Goal: Task Accomplishment & Management: Use online tool/utility

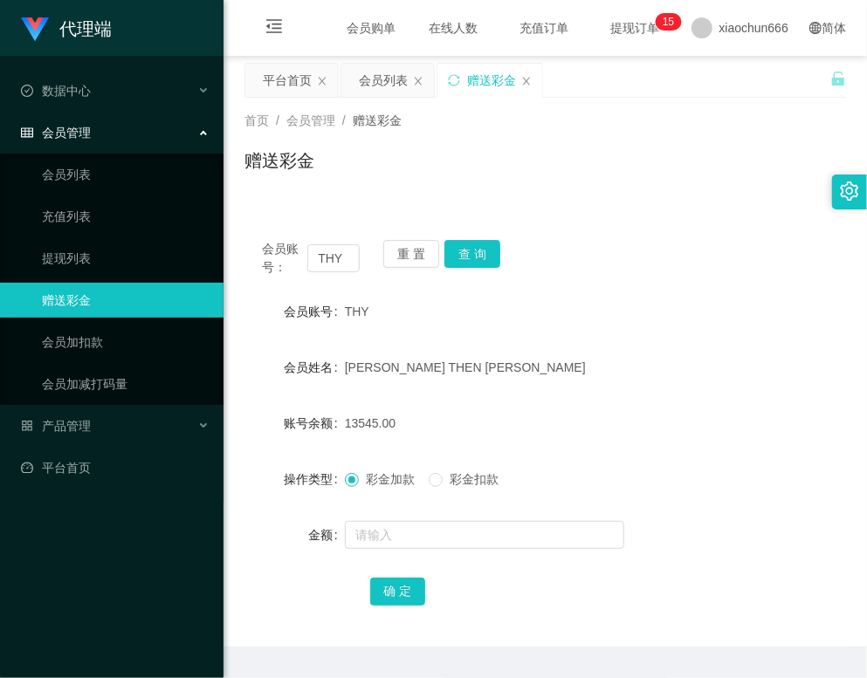
click at [696, 182] on div "赠送彩金" at bounding box center [544, 167] width 601 height 40
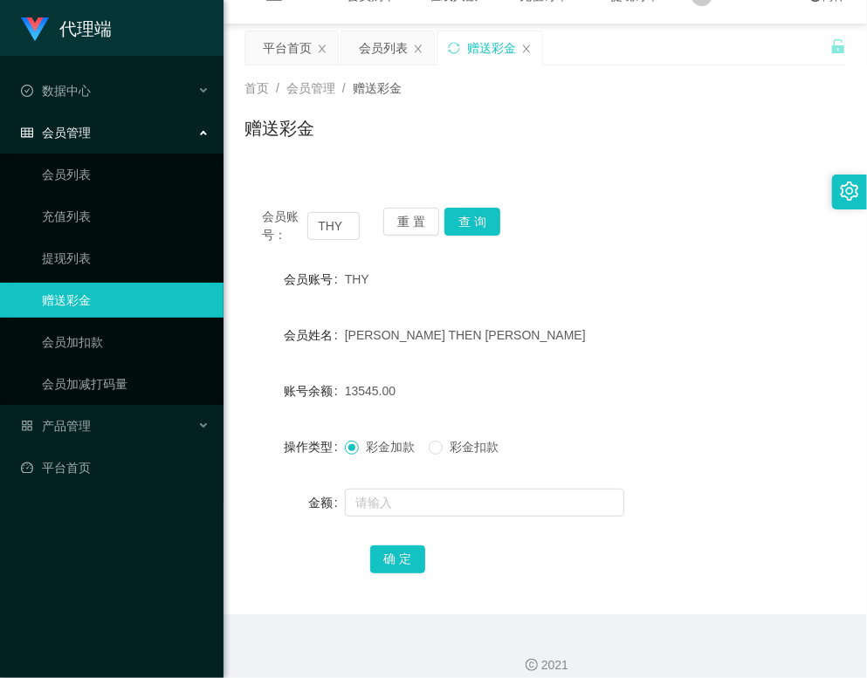
scroll to position [50, 0]
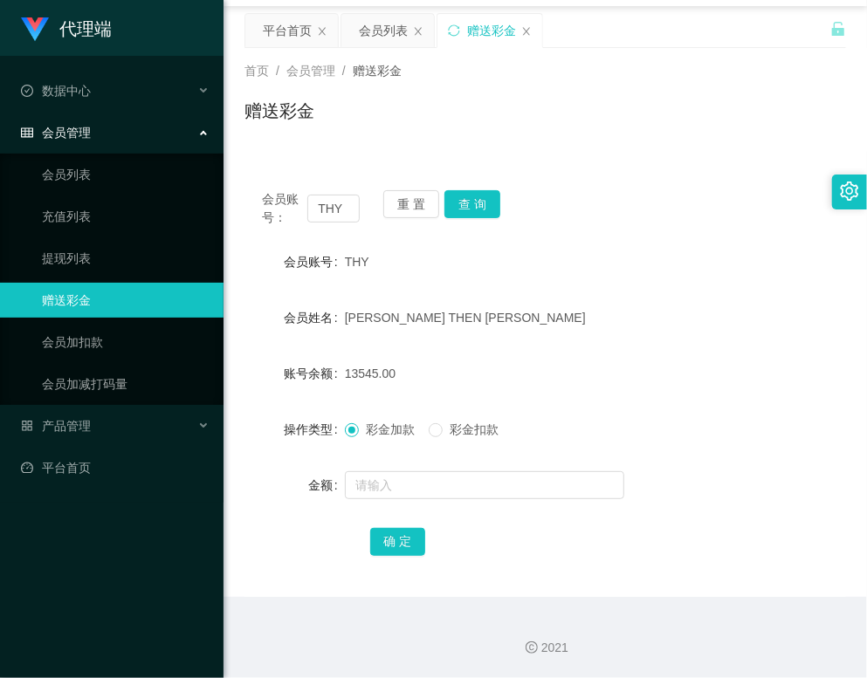
click at [842, 199] on icon "图标: setting" at bounding box center [849, 191] width 18 height 19
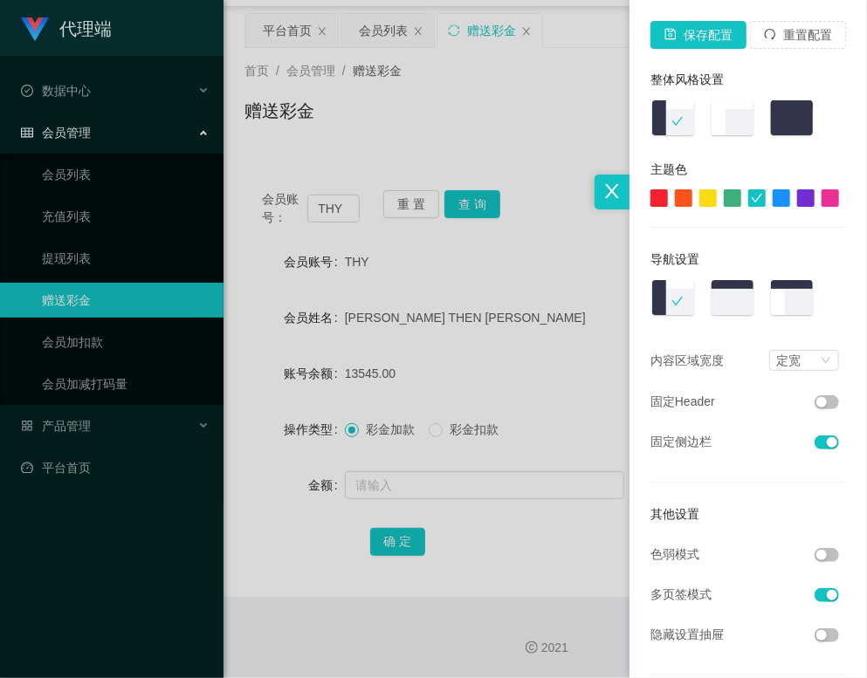
click at [650, 201] on div at bounding box center [658, 197] width 17 height 17
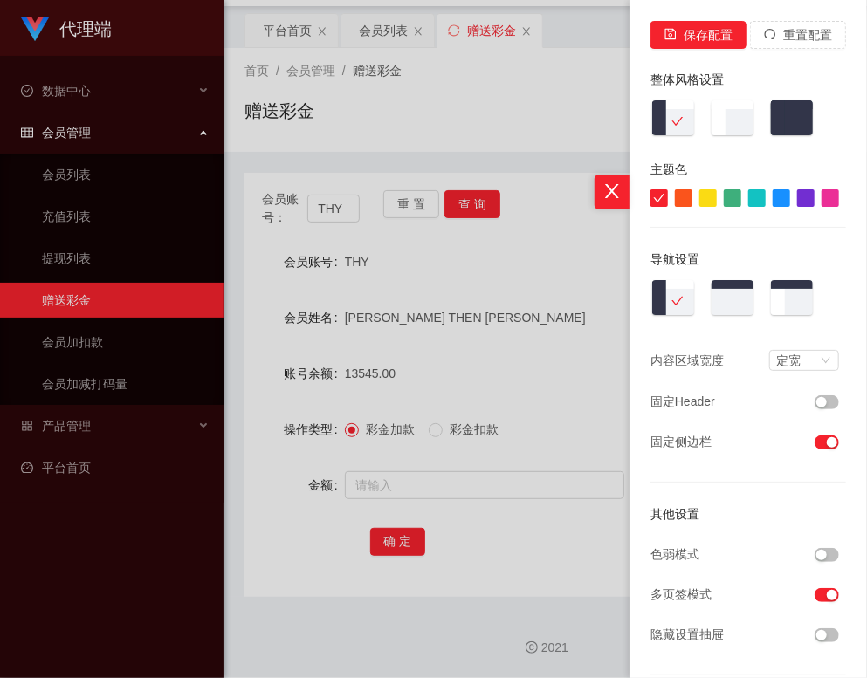
click at [675, 199] on div at bounding box center [683, 197] width 17 height 17
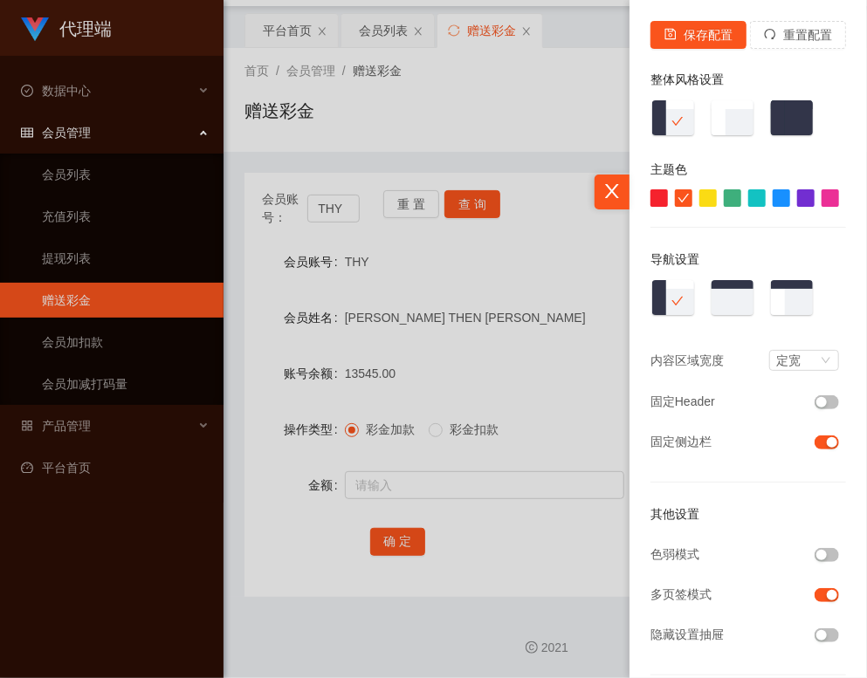
click at [724, 193] on div at bounding box center [732, 197] width 17 height 17
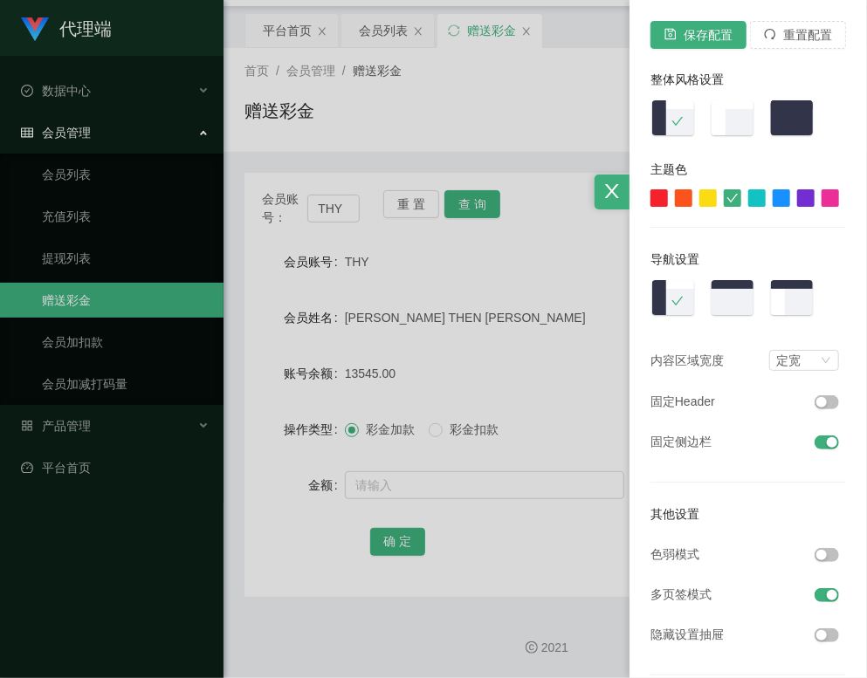
click at [748, 195] on div at bounding box center [756, 197] width 17 height 17
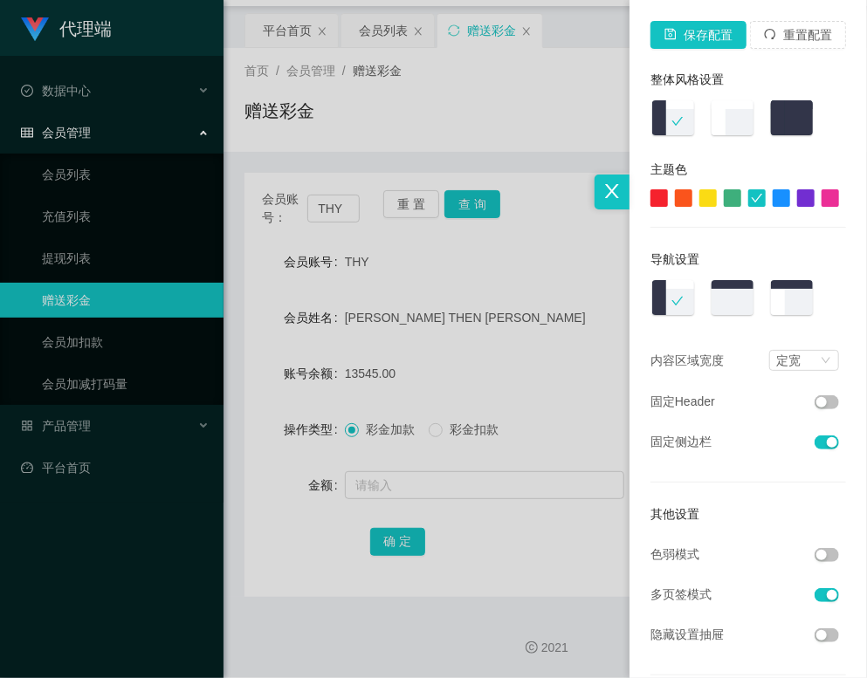
click at [772, 201] on div at bounding box center [780, 197] width 17 height 17
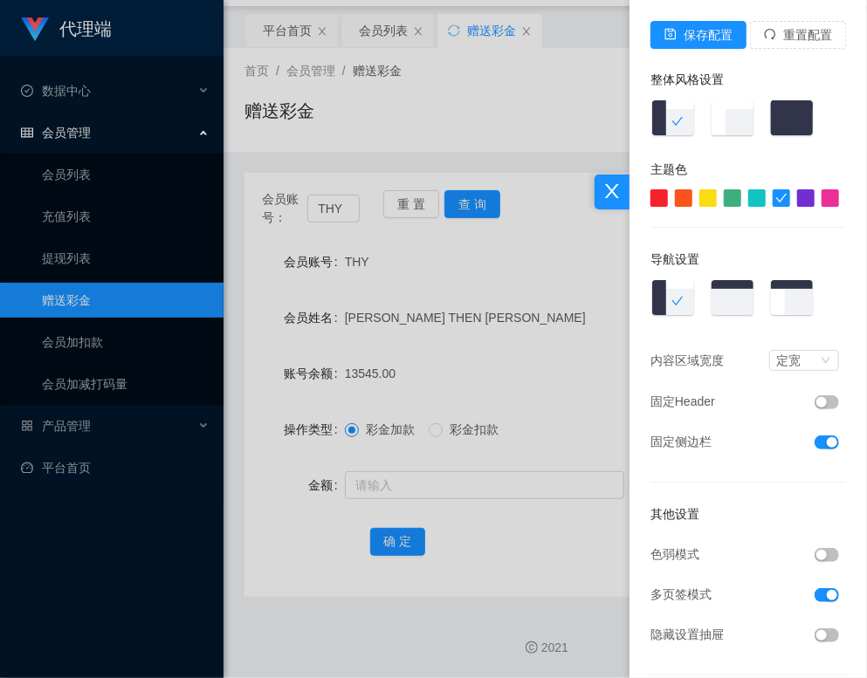
click at [798, 201] on div at bounding box center [805, 197] width 17 height 17
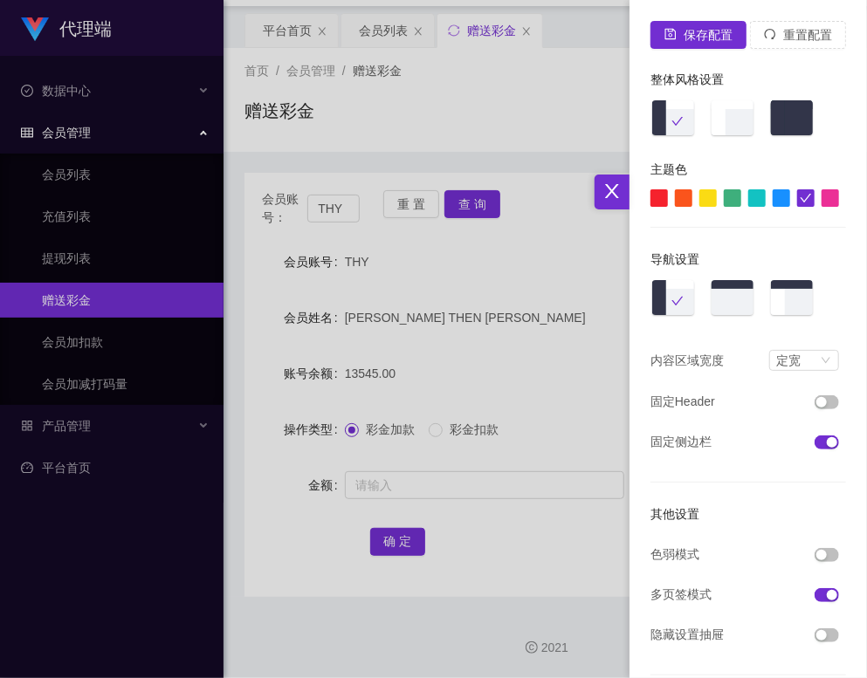
click at [821, 196] on div at bounding box center [829, 197] width 17 height 17
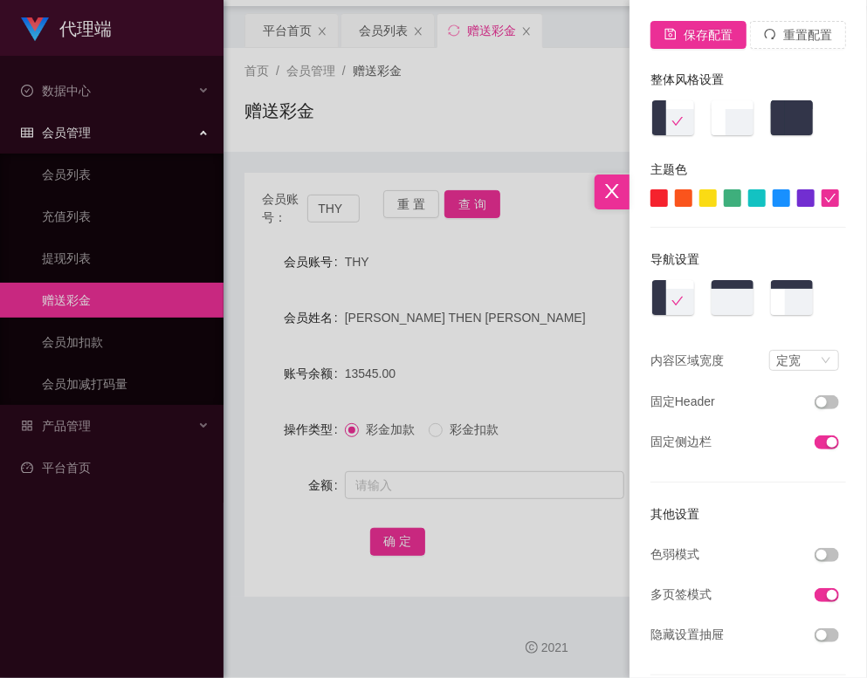
click at [675, 194] on div at bounding box center [683, 197] width 17 height 17
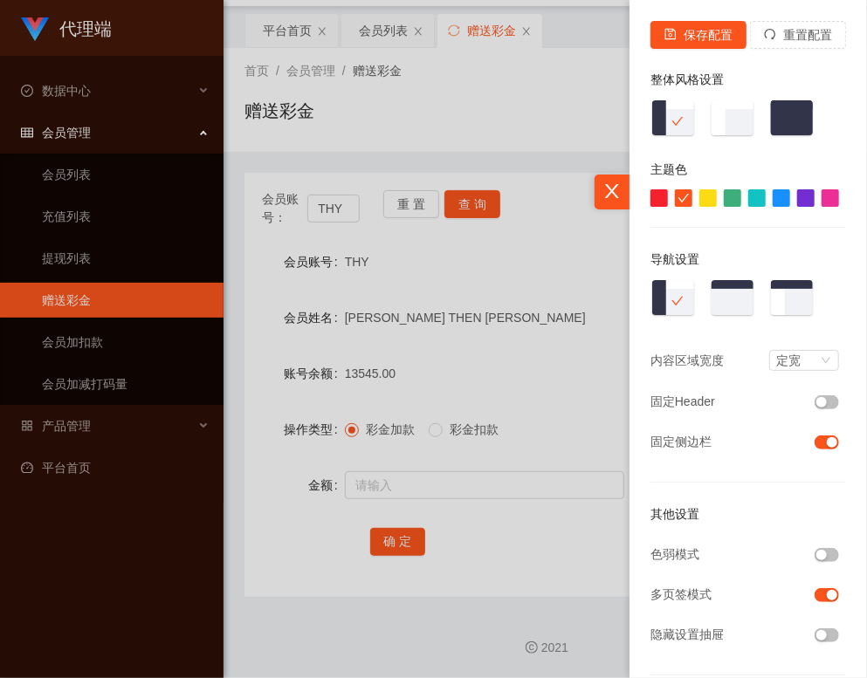
click at [650, 197] on div at bounding box center [658, 197] width 17 height 17
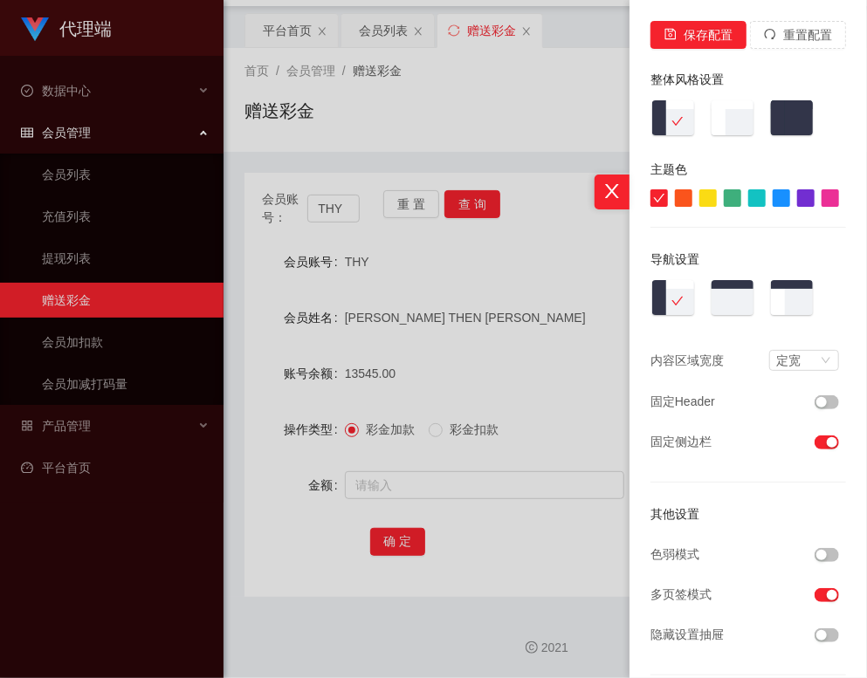
click at [699, 195] on div at bounding box center [707, 197] width 17 height 17
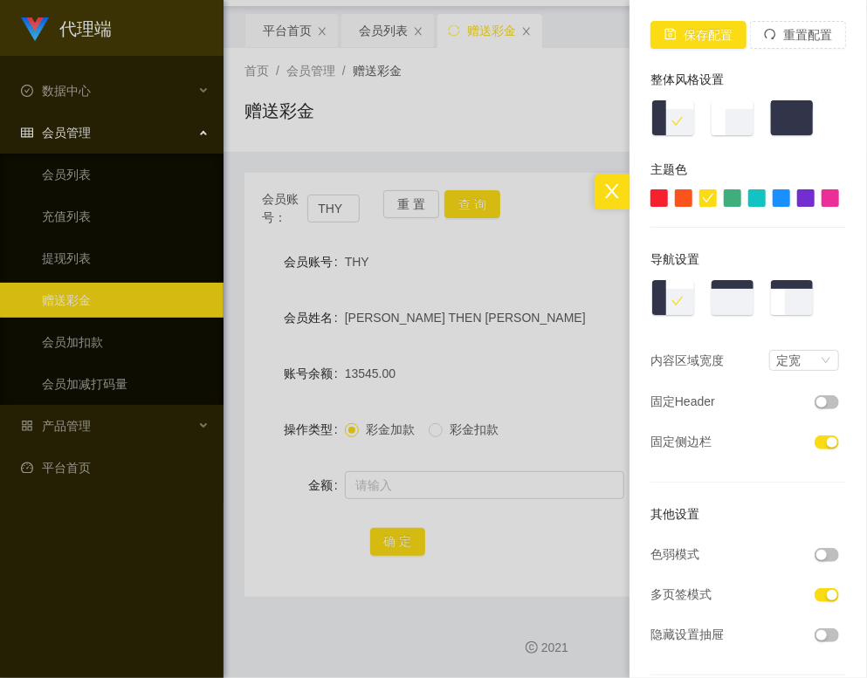
click at [724, 201] on div at bounding box center [732, 197] width 17 height 17
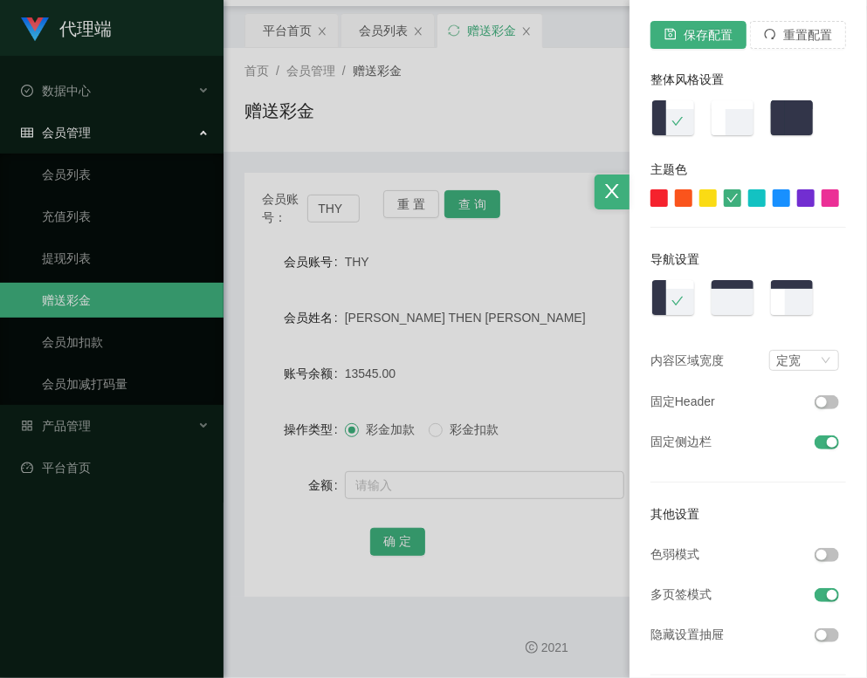
click at [772, 200] on div at bounding box center [780, 197] width 17 height 17
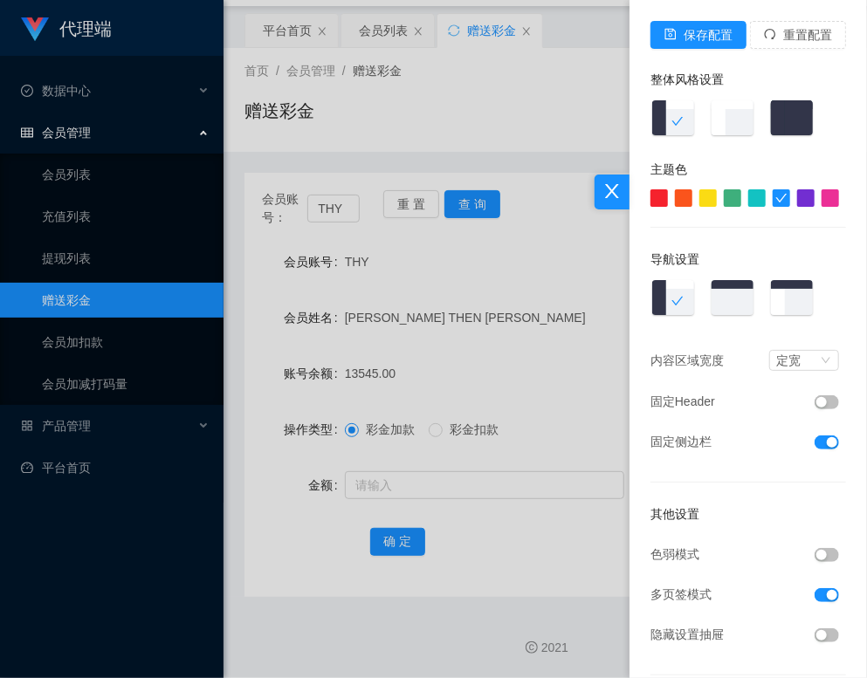
click at [748, 189] on div at bounding box center [756, 197] width 17 height 17
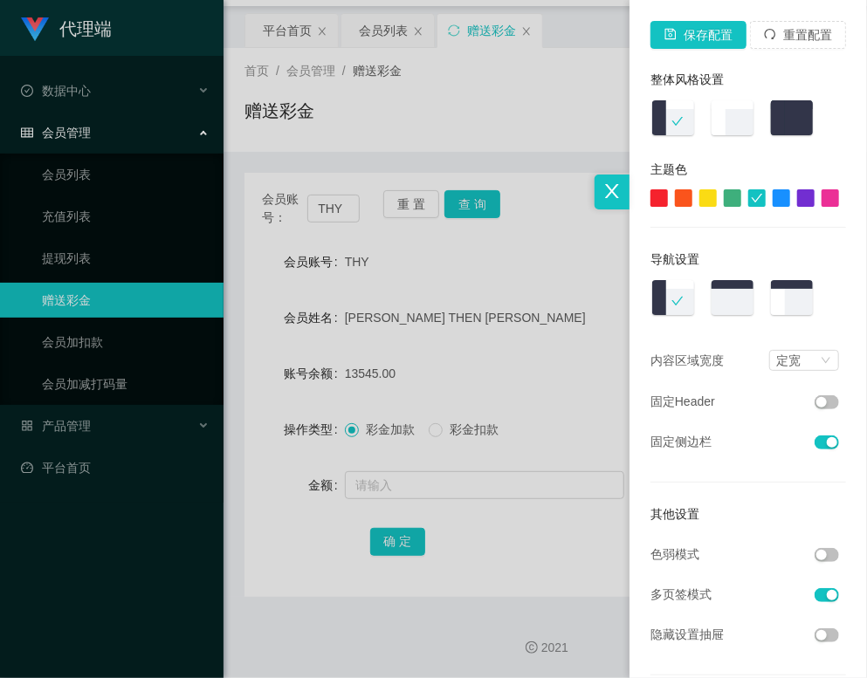
click at [758, 200] on div at bounding box center [747, 197] width 195 height 17
click at [772, 200] on div at bounding box center [780, 197] width 17 height 17
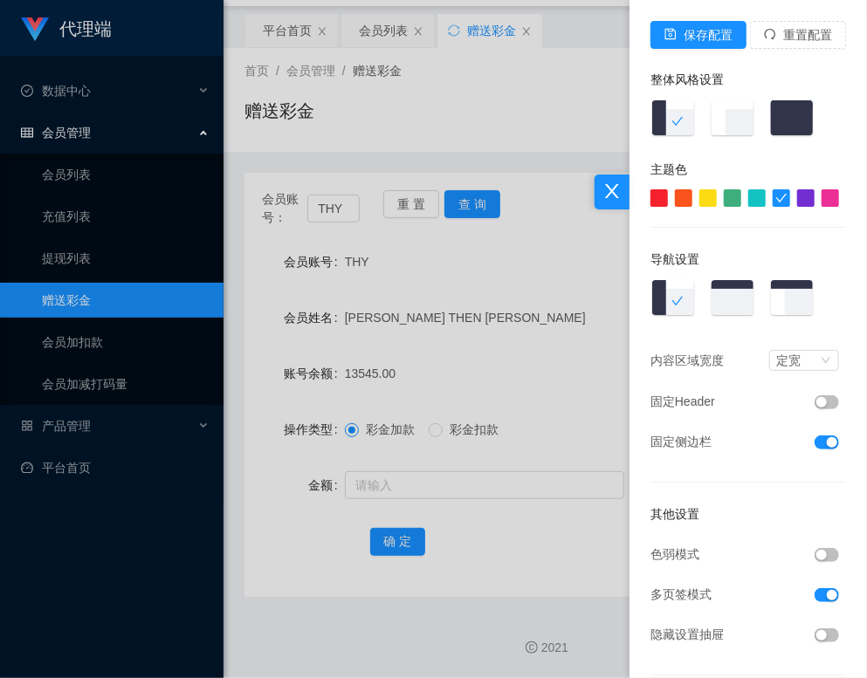
click at [566, 78] on div at bounding box center [433, 339] width 867 height 678
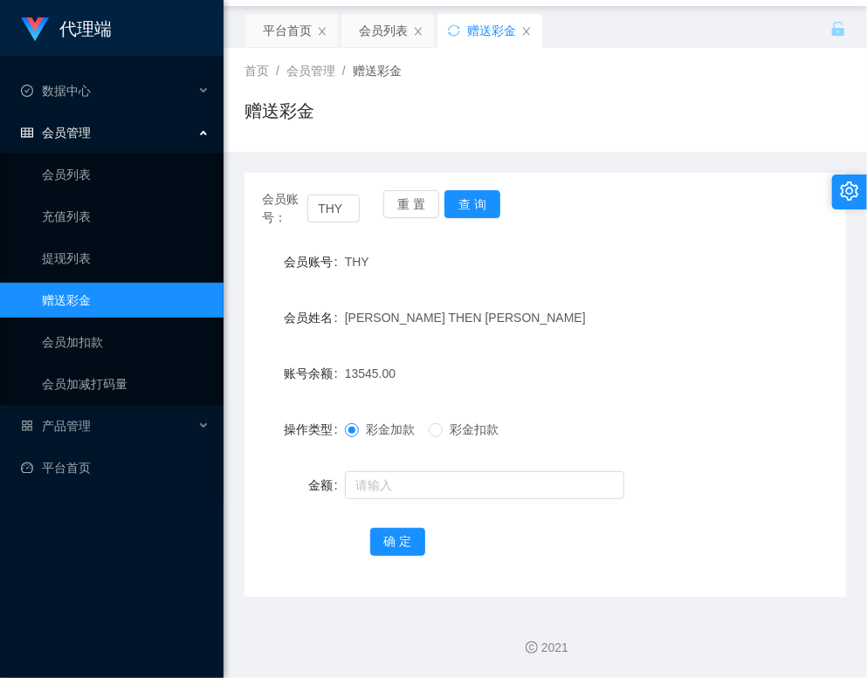
click at [532, 102] on div "赠送彩金" at bounding box center [544, 118] width 601 height 40
